Goal: Task Accomplishment & Management: Manage account settings

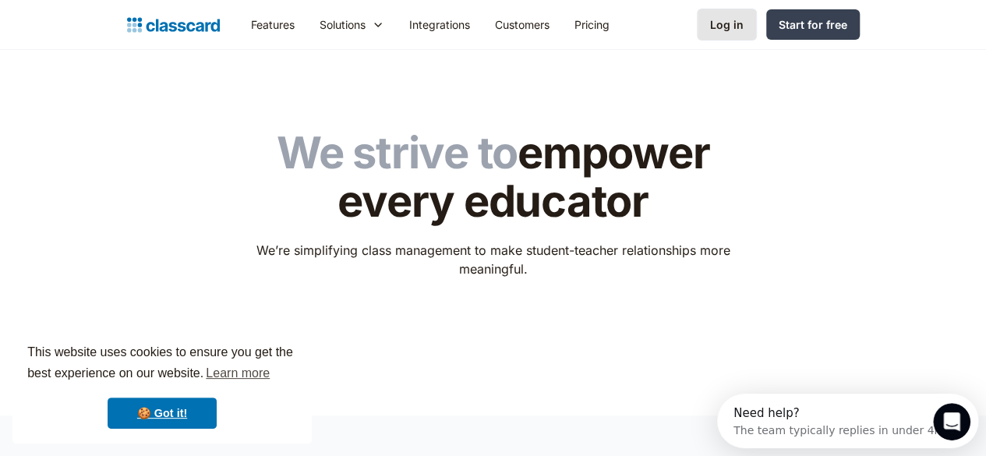
click at [744, 30] on div "Log in" at bounding box center [727, 24] width 34 height 16
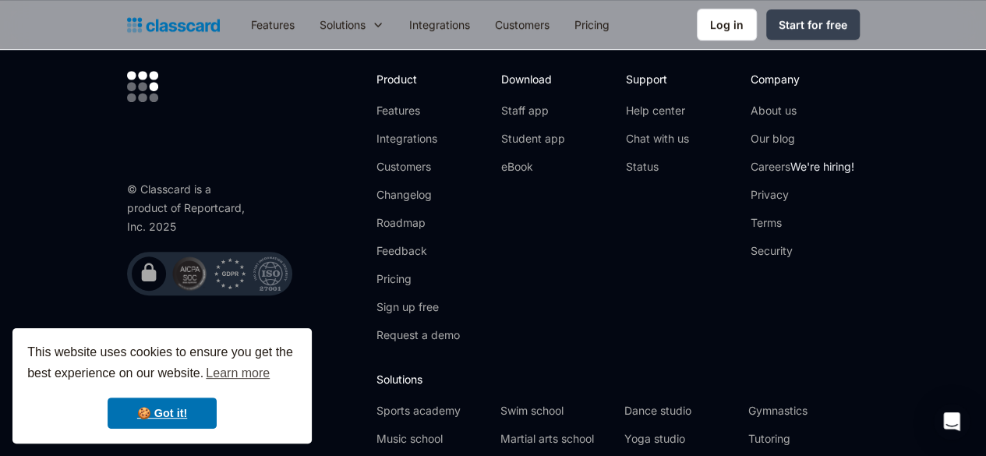
scroll to position [468, 0]
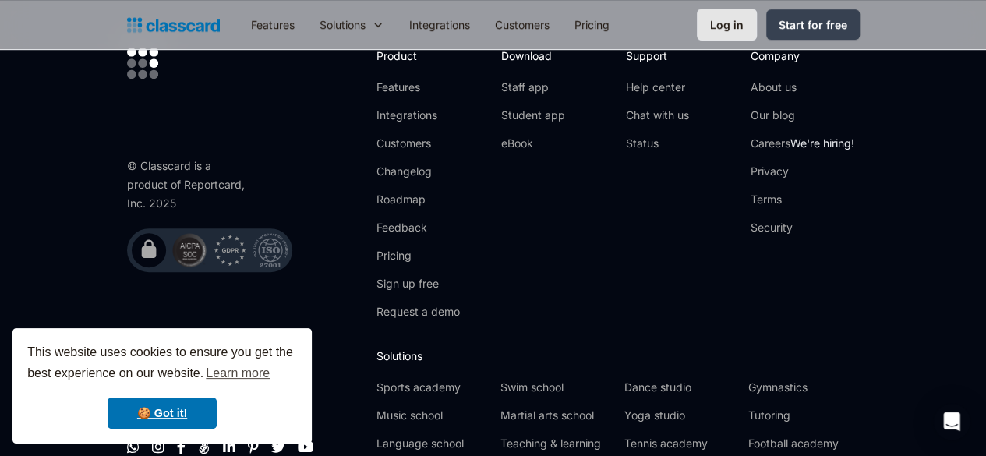
click at [744, 23] on div "Log in" at bounding box center [727, 24] width 34 height 16
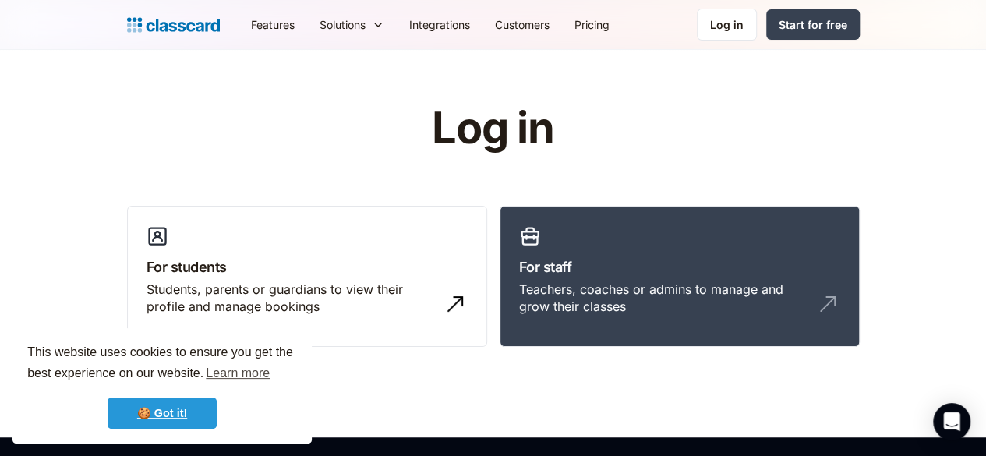
click at [178, 419] on link "🍪 Got it!" at bounding box center [162, 413] width 109 height 31
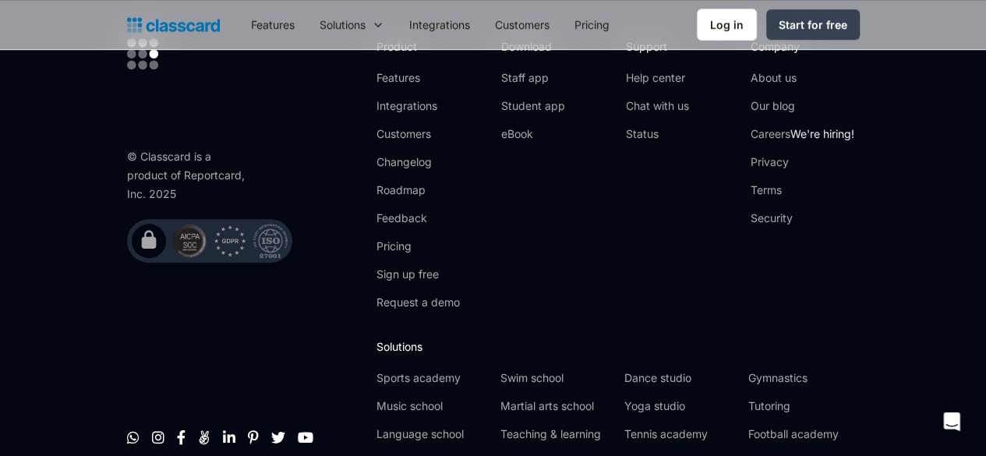
scroll to position [553, 0]
